Goal: Transaction & Acquisition: Download file/media

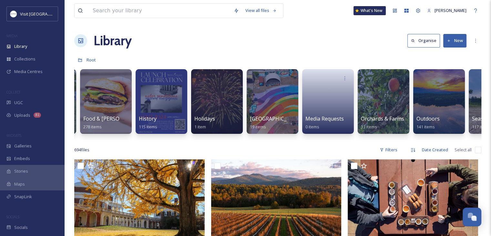
scroll to position [0, 699]
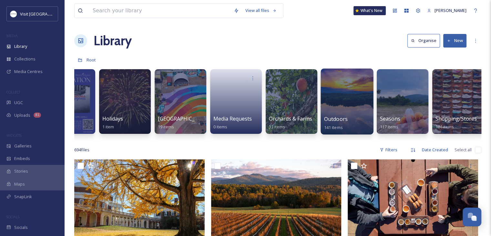
click at [343, 123] on div "Outdoors 141 items" at bounding box center [347, 123] width 46 height 16
click at [347, 101] on div at bounding box center [347, 101] width 53 height 66
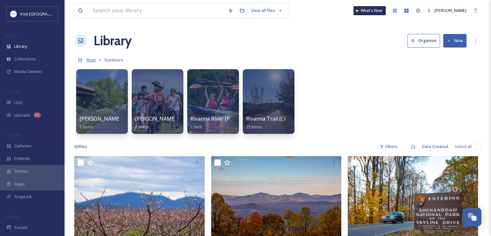
click at [94, 58] on span "Root" at bounding box center [91, 60] width 9 height 6
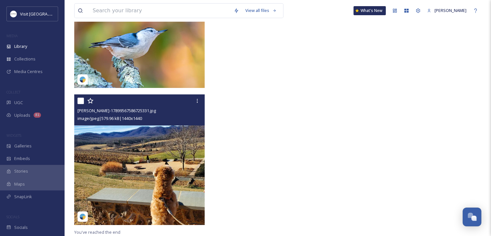
scroll to position [34202, 0]
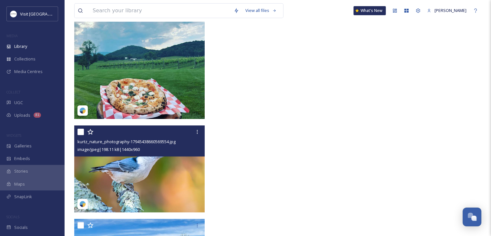
click at [151, 153] on div "image/jpeg | 198.11 kB | 1440 x 960" at bounding box center [141, 149] width 126 height 8
click at [165, 179] on img at bounding box center [139, 168] width 130 height 87
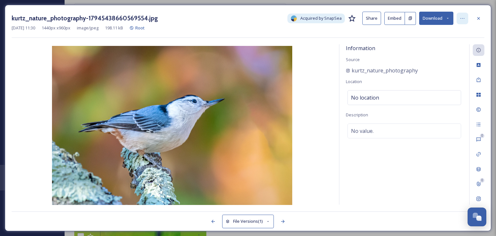
click at [466, 19] on div at bounding box center [463, 19] width 12 height 12
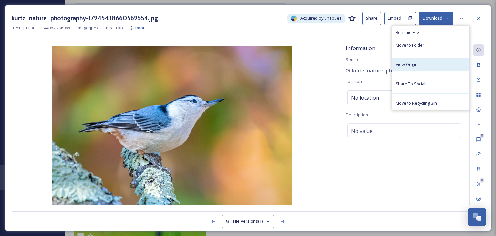
click at [421, 66] on div "View Original" at bounding box center [430, 64] width 77 height 13
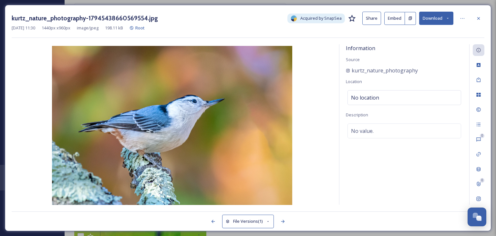
click at [446, 18] on icon at bounding box center [448, 18] width 4 height 4
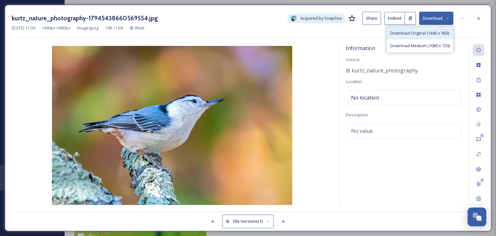
click at [436, 38] on div "Download Original (1440 x 960)" at bounding box center [420, 33] width 66 height 13
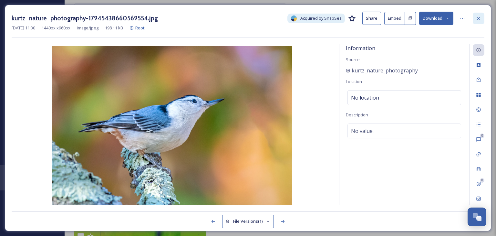
click at [483, 21] on div at bounding box center [479, 19] width 12 height 12
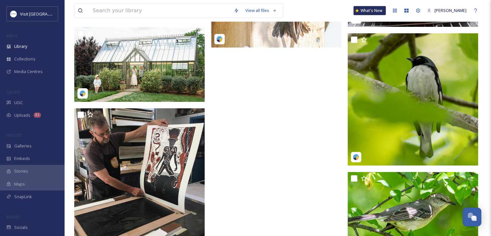
scroll to position [33833, 0]
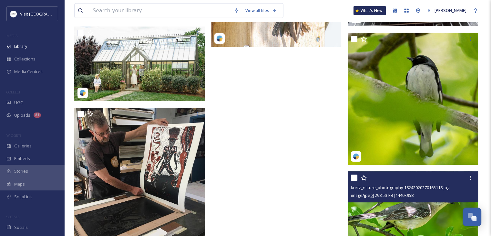
click at [410, 216] on img at bounding box center [413, 214] width 130 height 87
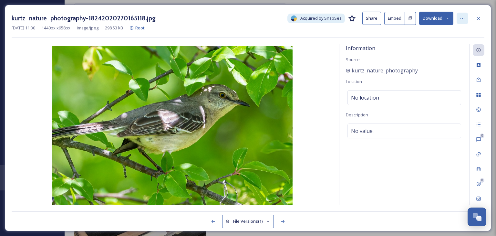
click at [463, 17] on icon at bounding box center [462, 18] width 5 height 5
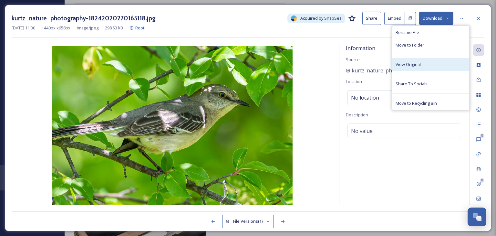
click at [425, 68] on div "View Original" at bounding box center [430, 64] width 77 height 13
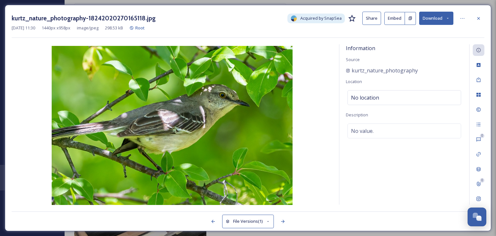
click at [443, 20] on button "Download" at bounding box center [436, 18] width 34 height 13
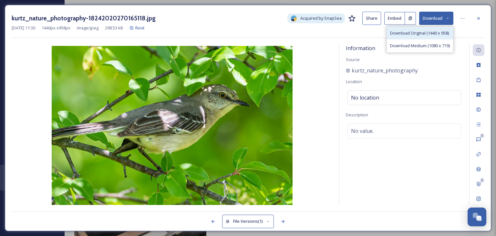
click at [434, 37] on div "Download Original (1440 x 958)" at bounding box center [420, 33] width 66 height 13
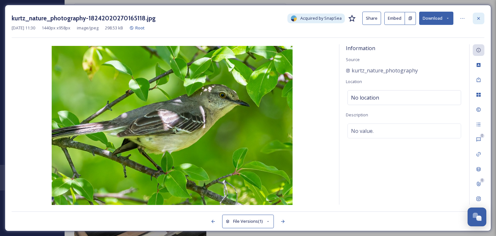
click at [477, 14] on div at bounding box center [479, 19] width 12 height 12
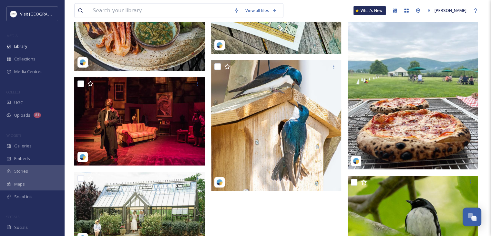
scroll to position [33672, 0]
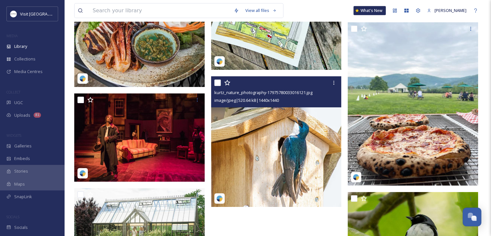
click at [269, 100] on img at bounding box center [276, 141] width 130 height 130
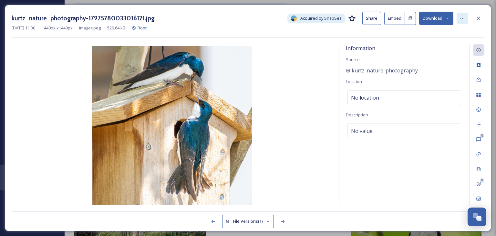
click at [461, 16] on icon at bounding box center [462, 18] width 5 height 5
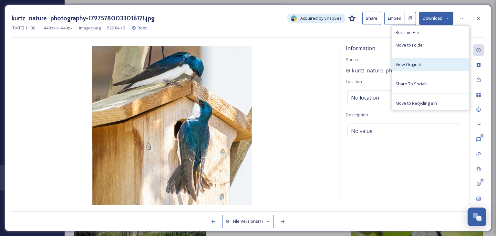
click at [425, 60] on div "View Original" at bounding box center [430, 64] width 77 height 13
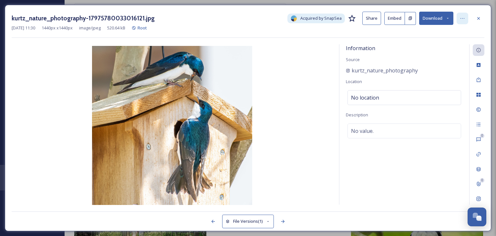
click at [465, 16] on div at bounding box center [463, 19] width 12 height 12
click at [440, 13] on button "Download" at bounding box center [436, 18] width 34 height 13
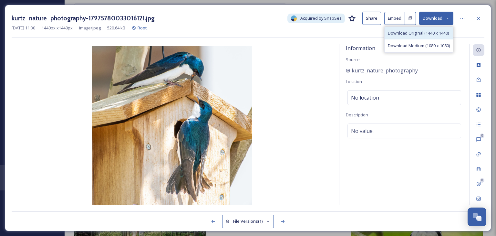
click at [430, 34] on span "Download Original (1440 x 1440)" at bounding box center [418, 33] width 61 height 6
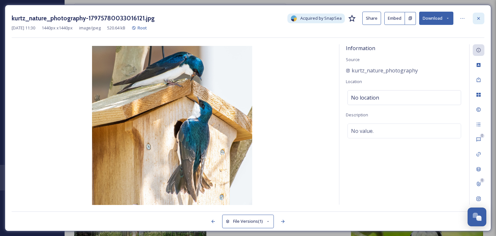
click at [482, 15] on div at bounding box center [479, 19] width 12 height 12
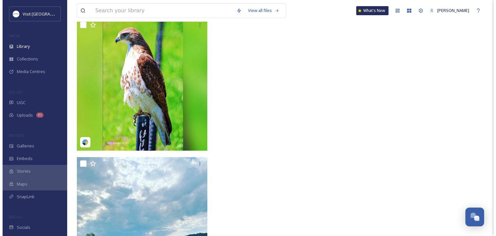
scroll to position [34382, 0]
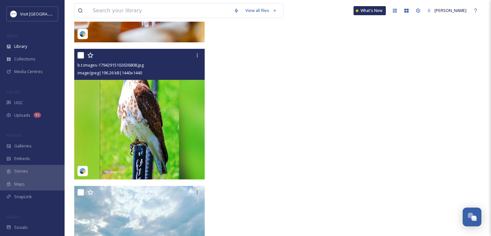
click at [148, 116] on img at bounding box center [139, 114] width 130 height 130
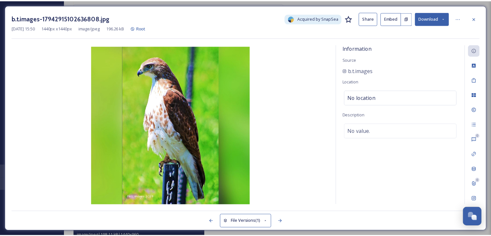
scroll to position [34383, 0]
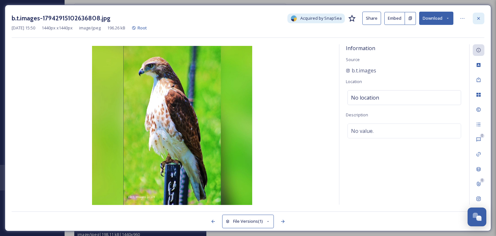
click at [477, 21] on div at bounding box center [479, 19] width 12 height 12
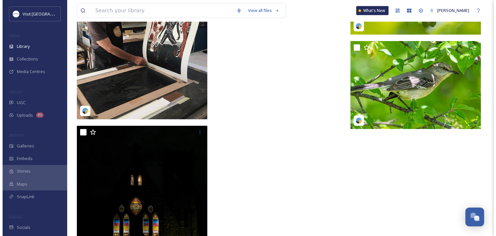
scroll to position [33834, 0]
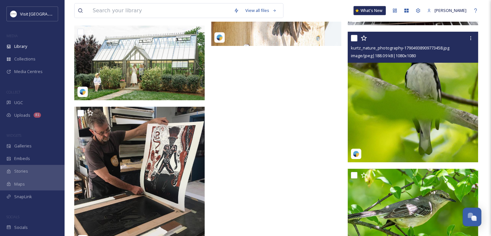
click at [413, 96] on img at bounding box center [413, 97] width 130 height 130
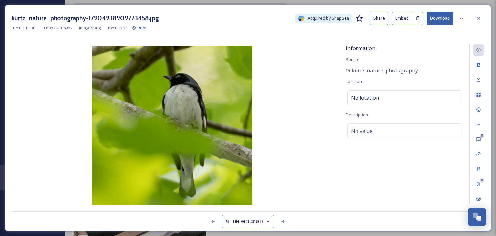
click at [446, 20] on button "Download" at bounding box center [440, 18] width 27 height 13
click at [305, 57] on img at bounding box center [172, 126] width 321 height 160
click at [465, 19] on div at bounding box center [463, 19] width 12 height 12
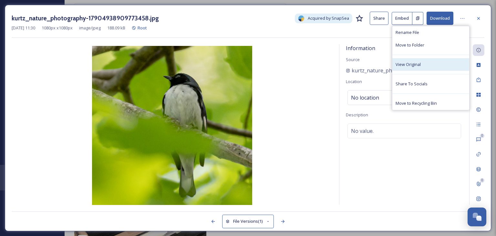
click at [409, 61] on span "View Original" at bounding box center [408, 64] width 25 height 6
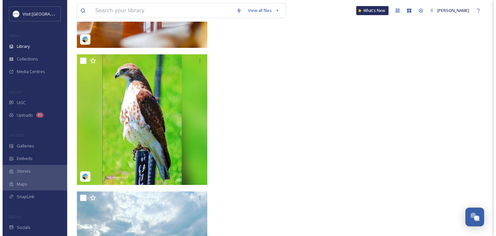
scroll to position [34008, 0]
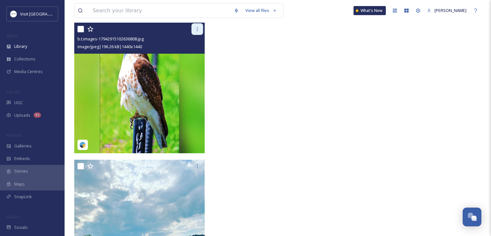
click at [193, 33] on div at bounding box center [198, 29] width 12 height 12
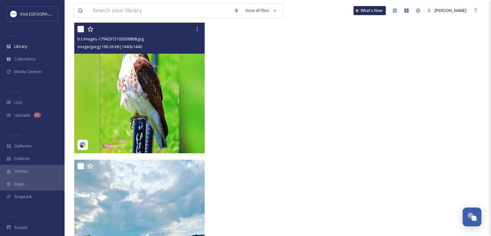
click at [82, 80] on img at bounding box center [139, 88] width 130 height 130
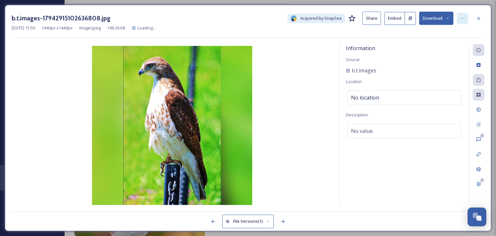
click at [464, 18] on icon at bounding box center [463, 18] width 4 height 1
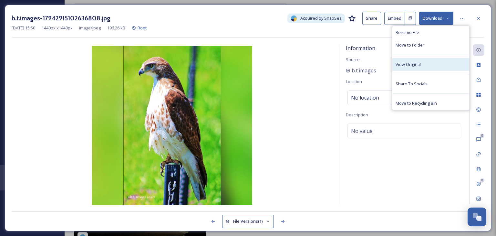
click at [423, 67] on div "View Original" at bounding box center [430, 64] width 77 height 13
